Goal: Information Seeking & Learning: Check status

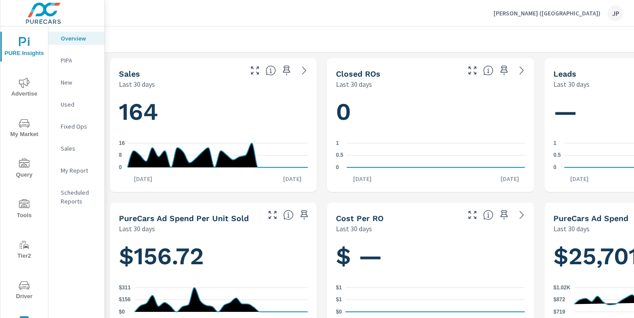
scroll to position [0, 122]
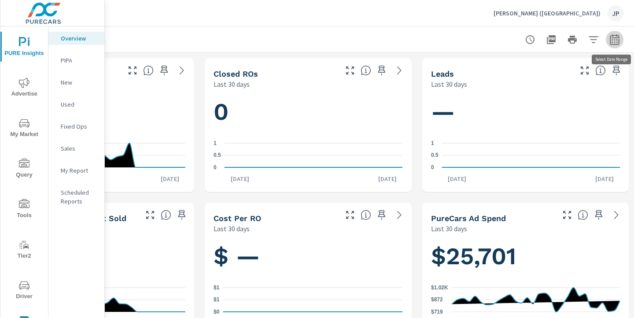
click at [618, 42] on icon "button" at bounding box center [614, 39] width 11 height 11
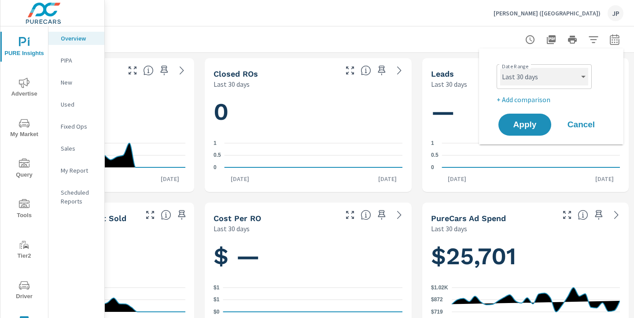
click at [546, 77] on select "Custom [DATE] Last week Last 7 days Last 14 days Last 30 days Last 45 days Last…" at bounding box center [544, 77] width 88 height 18
click at [500, 68] on select "Custom [DATE] Last week Last 7 days Last 14 days Last 30 days Last 45 days Last…" at bounding box center [544, 77] width 88 height 18
select select "Last month"
click at [526, 97] on p "+ Add comparison" at bounding box center [552, 99] width 113 height 11
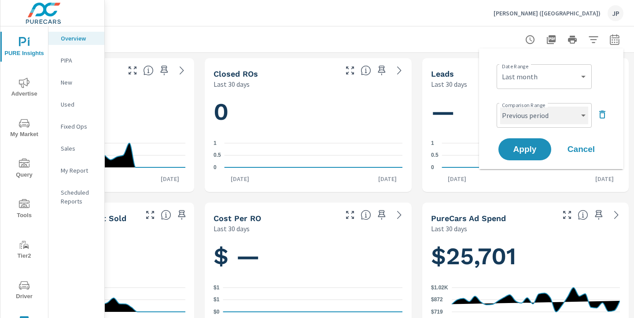
click at [527, 114] on select "Custom Previous period Previous month Previous year" at bounding box center [544, 115] width 88 height 18
click at [500, 106] on select "Custom Previous period Previous month Previous year" at bounding box center [544, 115] width 88 height 18
select select "Previous month"
click at [519, 146] on span "Apply" at bounding box center [524, 149] width 36 height 8
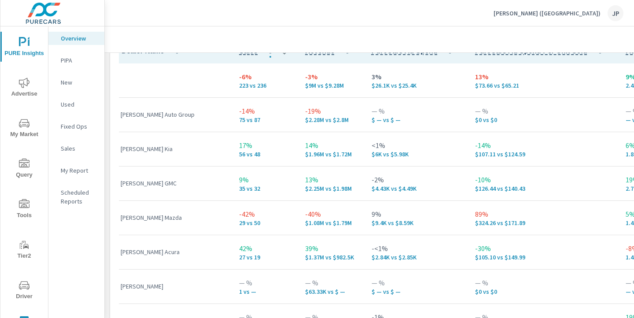
scroll to position [620, 0]
click at [25, 89] on span "Advertise" at bounding box center [24, 88] width 42 height 22
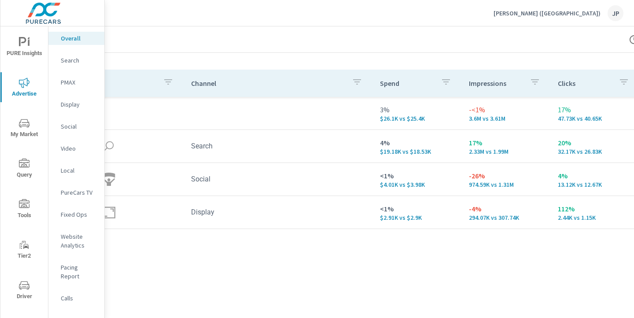
scroll to position [0, 18]
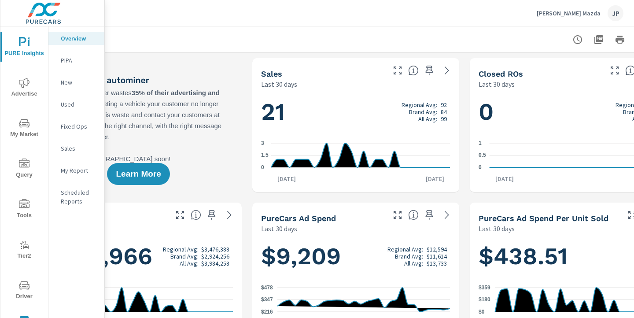
scroll to position [0, 122]
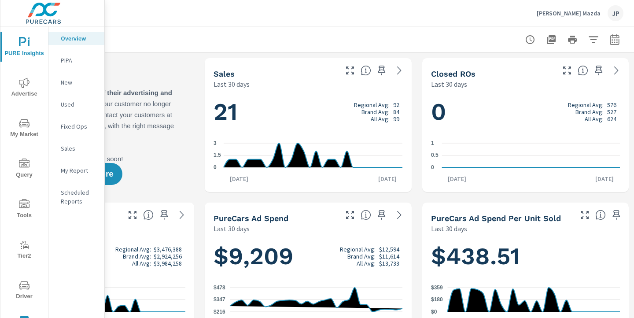
click at [624, 44] on div at bounding box center [307, 39] width 651 height 26
click at [620, 41] on button "button" at bounding box center [614, 40] width 18 height 18
select select "Last 30 days"
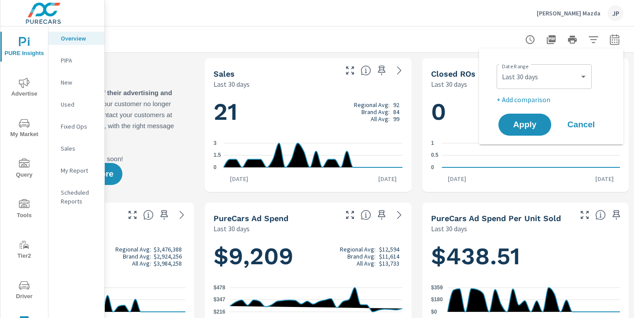
click at [528, 99] on p "+ Add comparison" at bounding box center [552, 99] width 113 height 11
select select "Previous period"
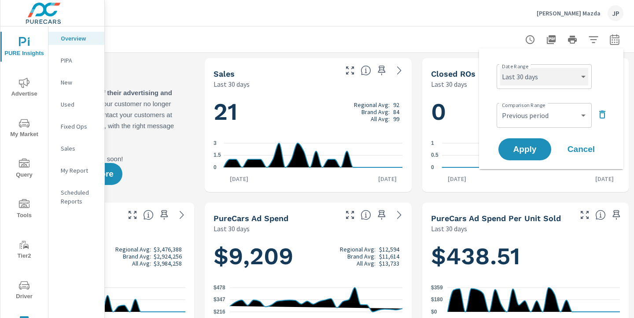
click at [525, 77] on select "Custom [DATE] Last week Last 7 days Last 14 days Last 30 days Last 45 days Last…" at bounding box center [544, 77] width 88 height 18
click at [500, 68] on select "Custom [DATE] Last week Last 7 days Last 14 days Last 30 days Last 45 days Last…" at bounding box center [544, 77] width 88 height 18
select select "Last 90 days"
click at [608, 115] on button "button" at bounding box center [602, 114] width 14 height 14
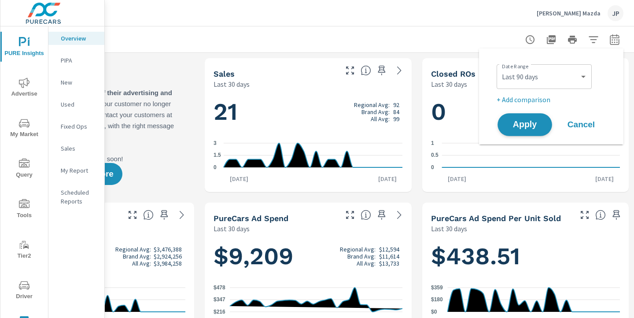
click at [519, 125] on span "Apply" at bounding box center [524, 125] width 36 height 8
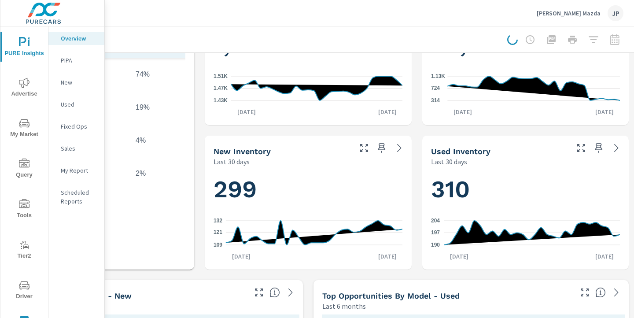
scroll to position [377, 122]
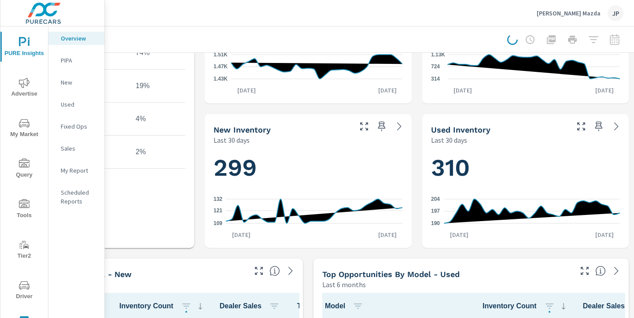
scroll to position [0, 122]
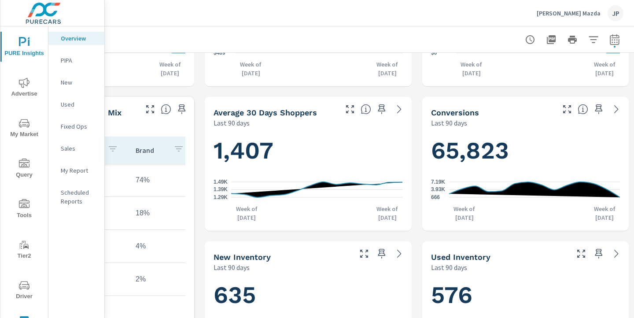
scroll to position [208, 122]
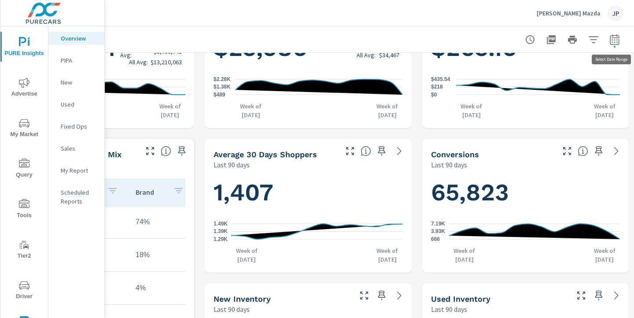
click at [611, 43] on icon "button" at bounding box center [614, 39] width 11 height 11
select select "Last 90 days"
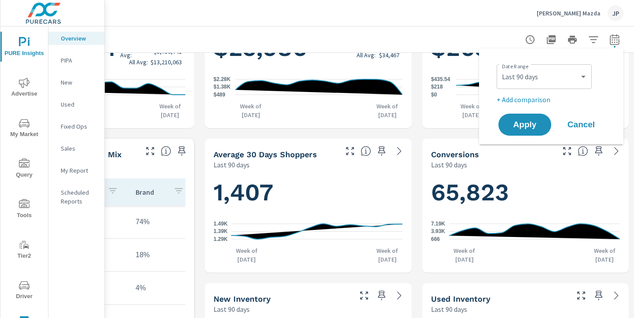
click at [517, 100] on p "+ Add comparison" at bounding box center [552, 99] width 113 height 11
select select "Previous period"
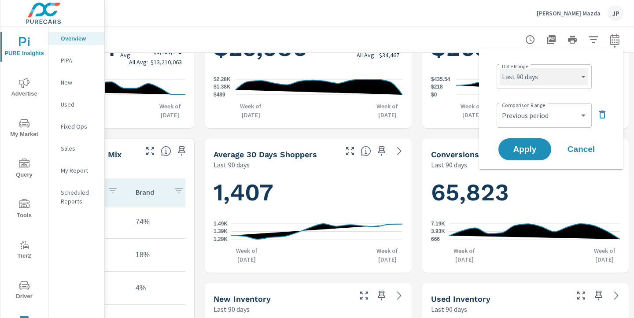
click at [572, 78] on select "Custom [DATE] Last week Last 7 days Last 14 days Last 30 days Last 45 days Last…" at bounding box center [544, 77] width 88 height 18
click at [500, 68] on select "Custom [DATE] Last week Last 7 days Last 14 days Last 30 days Last 45 days Last…" at bounding box center [544, 77] width 88 height 18
select select "Last 365 days"
click at [601, 113] on icon "button" at bounding box center [602, 114] width 6 height 8
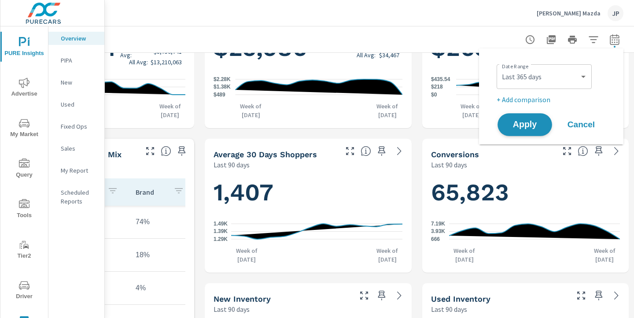
click at [532, 125] on span "Apply" at bounding box center [524, 125] width 36 height 8
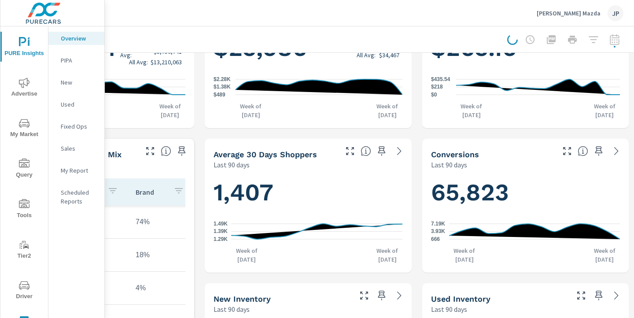
scroll to position [0, 122]
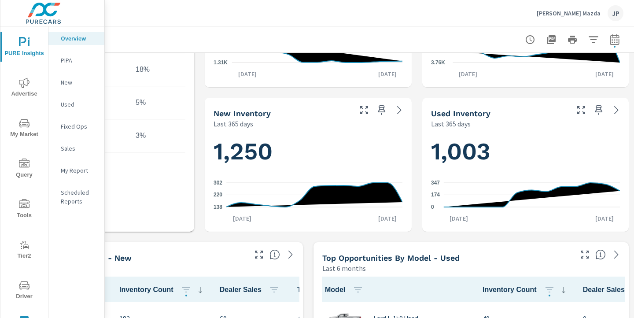
scroll to position [6, 0]
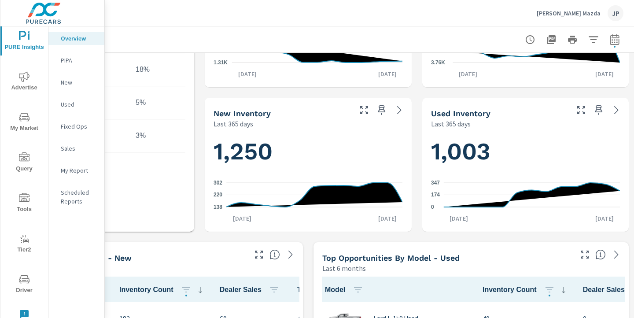
click at [30, 281] on span "Driver" at bounding box center [24, 285] width 42 height 22
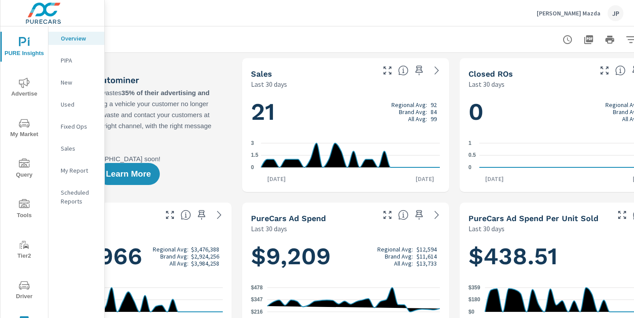
scroll to position [0, 122]
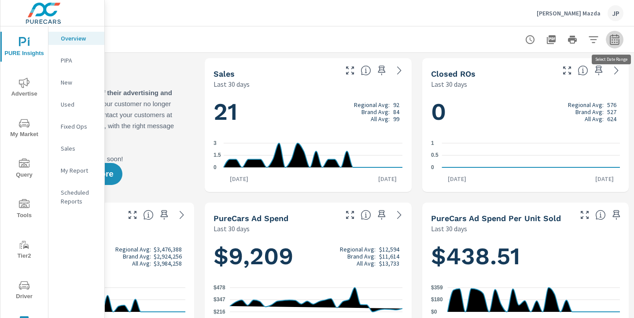
click at [612, 38] on icon "button" at bounding box center [614, 39] width 11 height 11
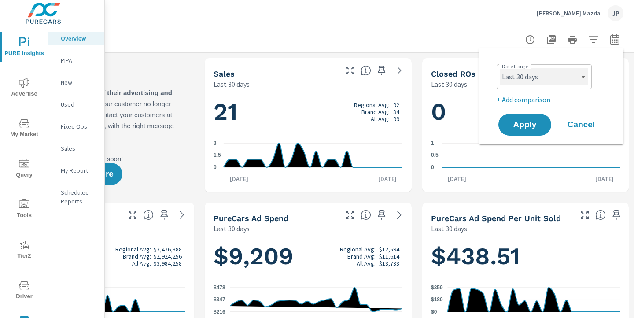
click at [539, 80] on select "Custom [DATE] Last week Last 7 days Last 14 days Last 30 days Last 45 days Last…" at bounding box center [544, 77] width 88 height 18
click at [500, 68] on select "Custom [DATE] Last week Last 7 days Last 14 days Last 30 days Last 45 days Last…" at bounding box center [544, 77] width 88 height 18
select select "Last 365 days"
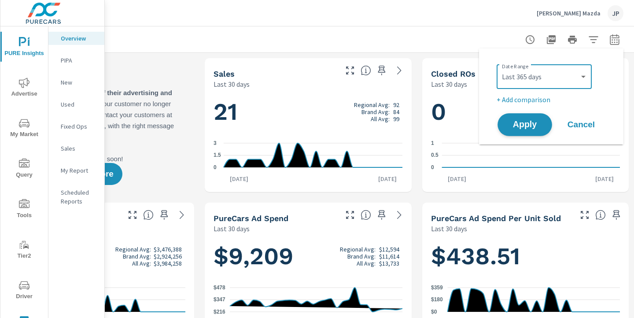
click at [524, 118] on button "Apply" at bounding box center [524, 124] width 55 height 23
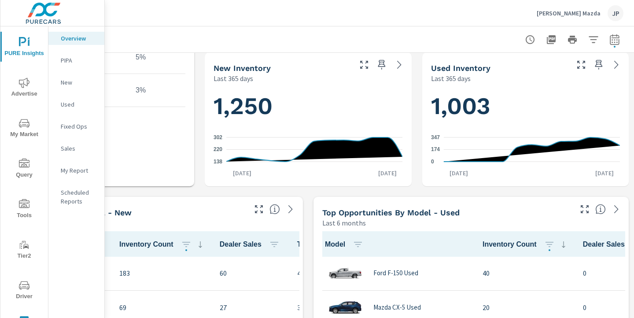
scroll to position [406, 122]
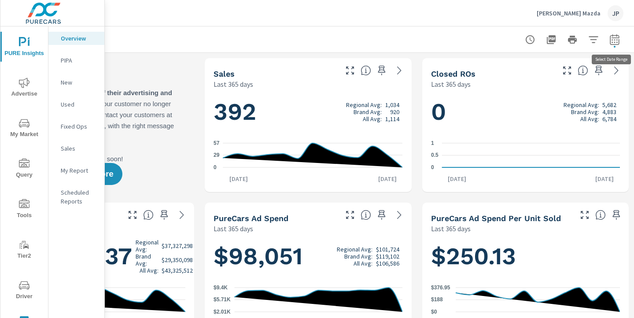
click at [612, 40] on icon "button" at bounding box center [614, 41] width 6 height 4
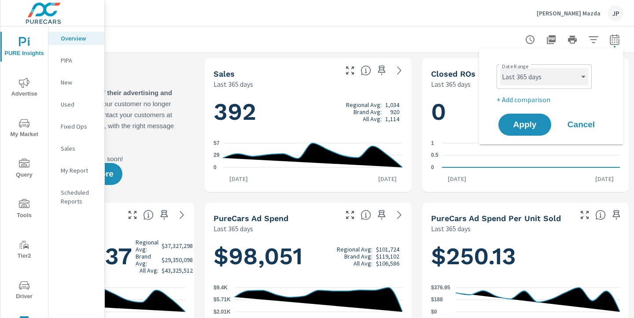
click at [559, 74] on select "Custom [DATE] Last week Last 7 days Last 14 days Last 30 days Last 45 days Last…" at bounding box center [544, 77] width 88 height 18
click at [500, 68] on select "Custom [DATE] Last week Last 7 days Last 14 days Last 30 days Last 45 days Last…" at bounding box center [544, 77] width 88 height 18
select select "Last month"
click at [520, 141] on div "Date Range Custom Yesterday Last week Last 7 days Last 14 days Last 30 days Las…" at bounding box center [551, 96] width 144 height 96
click at [518, 129] on button "Apply" at bounding box center [524, 124] width 55 height 23
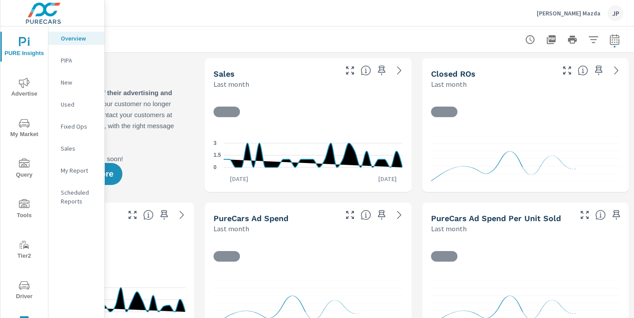
scroll to position [0, 0]
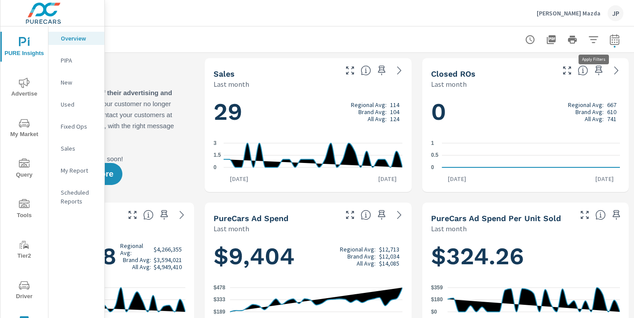
click at [594, 40] on icon "button" at bounding box center [593, 39] width 11 height 11
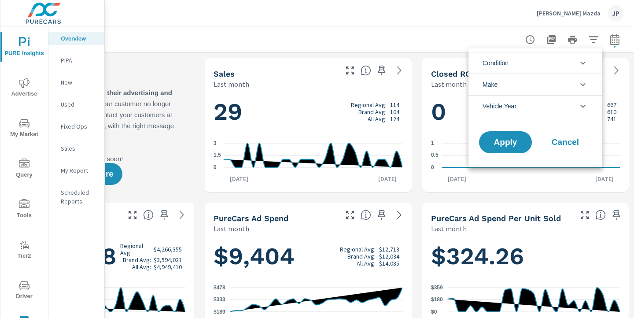
click at [586, 62] on icon "filter options" at bounding box center [582, 63] width 11 height 11
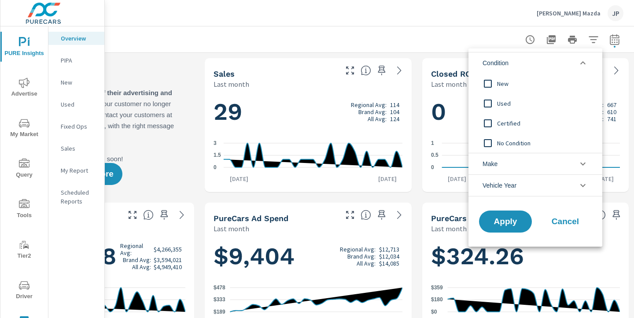
click at [428, 33] on div at bounding box center [317, 159] width 634 height 318
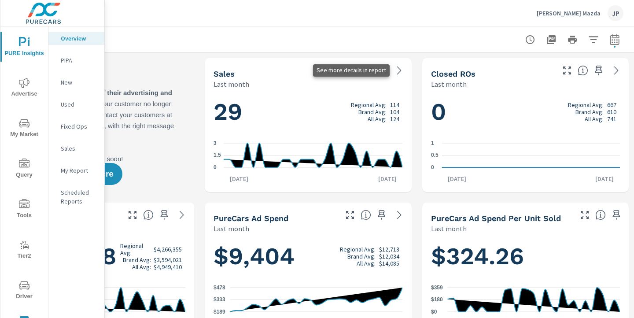
click at [394, 68] on icon at bounding box center [399, 70] width 11 height 11
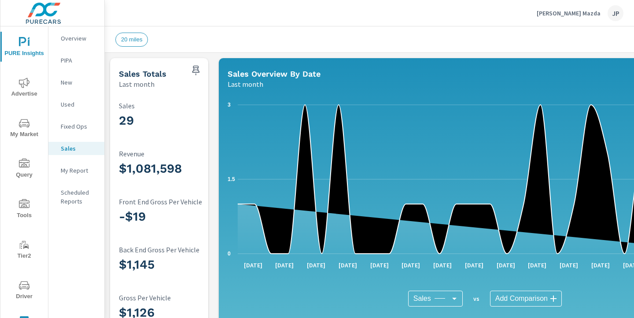
scroll to position [0, 122]
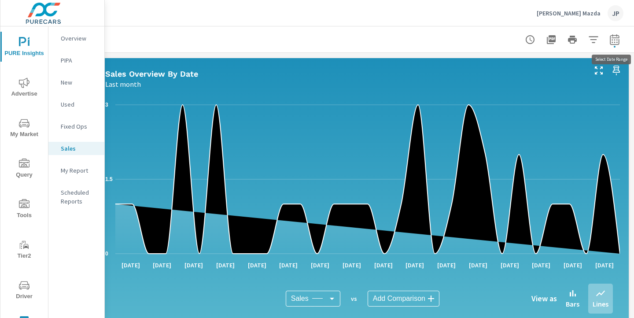
click at [617, 40] on icon "button" at bounding box center [614, 39] width 11 height 11
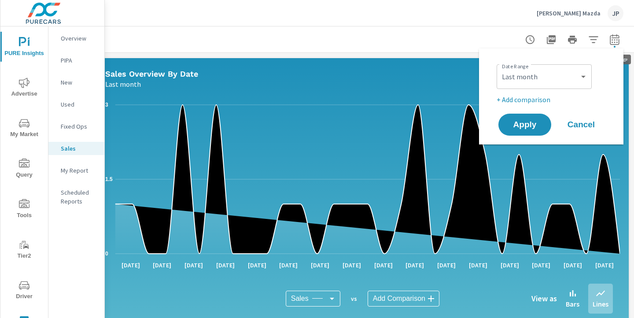
scroll to position [0, 0]
click at [522, 73] on select "Custom [DATE] Last week Last 7 days Last 14 days Last 30 days Last 45 days Last…" at bounding box center [544, 77] width 88 height 18
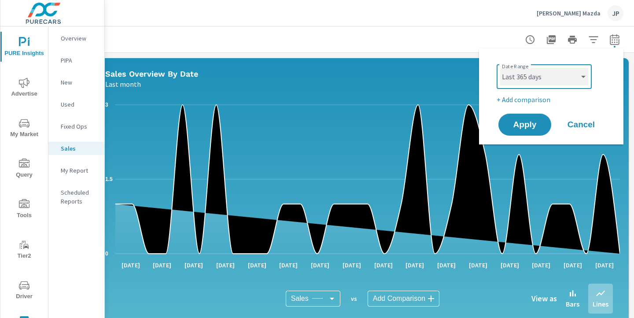
click at [500, 68] on select "Custom [DATE] Last week Last 7 days Last 14 days Last 30 days Last 45 days Last…" at bounding box center [544, 77] width 88 height 18
select select "Last 365 days"
click at [523, 124] on span "Apply" at bounding box center [524, 125] width 36 height 8
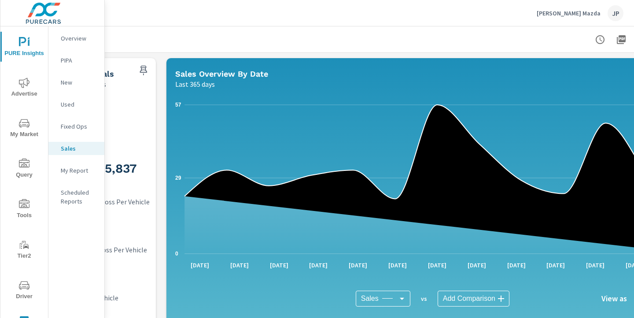
scroll to position [0, 53]
click at [467, 172] on icon at bounding box center [436, 179] width 505 height 149
drag, startPoint x: 607, startPoint y: 169, endPoint x: 491, endPoint y: 176, distance: 116.4
click at [491, 176] on icon at bounding box center [436, 179] width 505 height 149
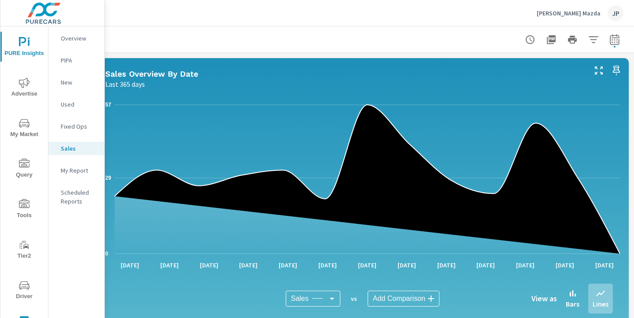
click at [584, 167] on icon "0 29 57" at bounding box center [362, 179] width 514 height 163
click at [584, 238] on icon at bounding box center [366, 179] width 505 height 149
click at [572, 178] on icon at bounding box center [366, 179] width 505 height 149
click at [601, 224] on icon at bounding box center [366, 179] width 505 height 149
click at [450, 153] on icon "0 29 57" at bounding box center [362, 179] width 514 height 163
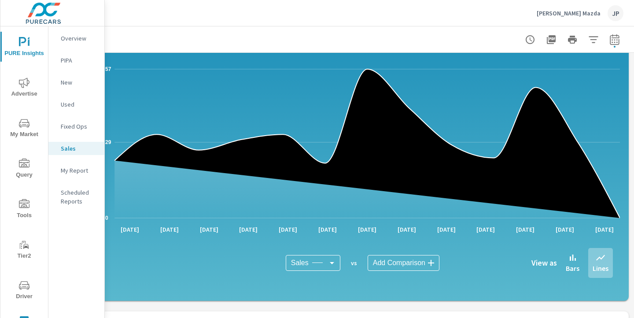
scroll to position [31, 122]
